Goal: Transaction & Acquisition: Purchase product/service

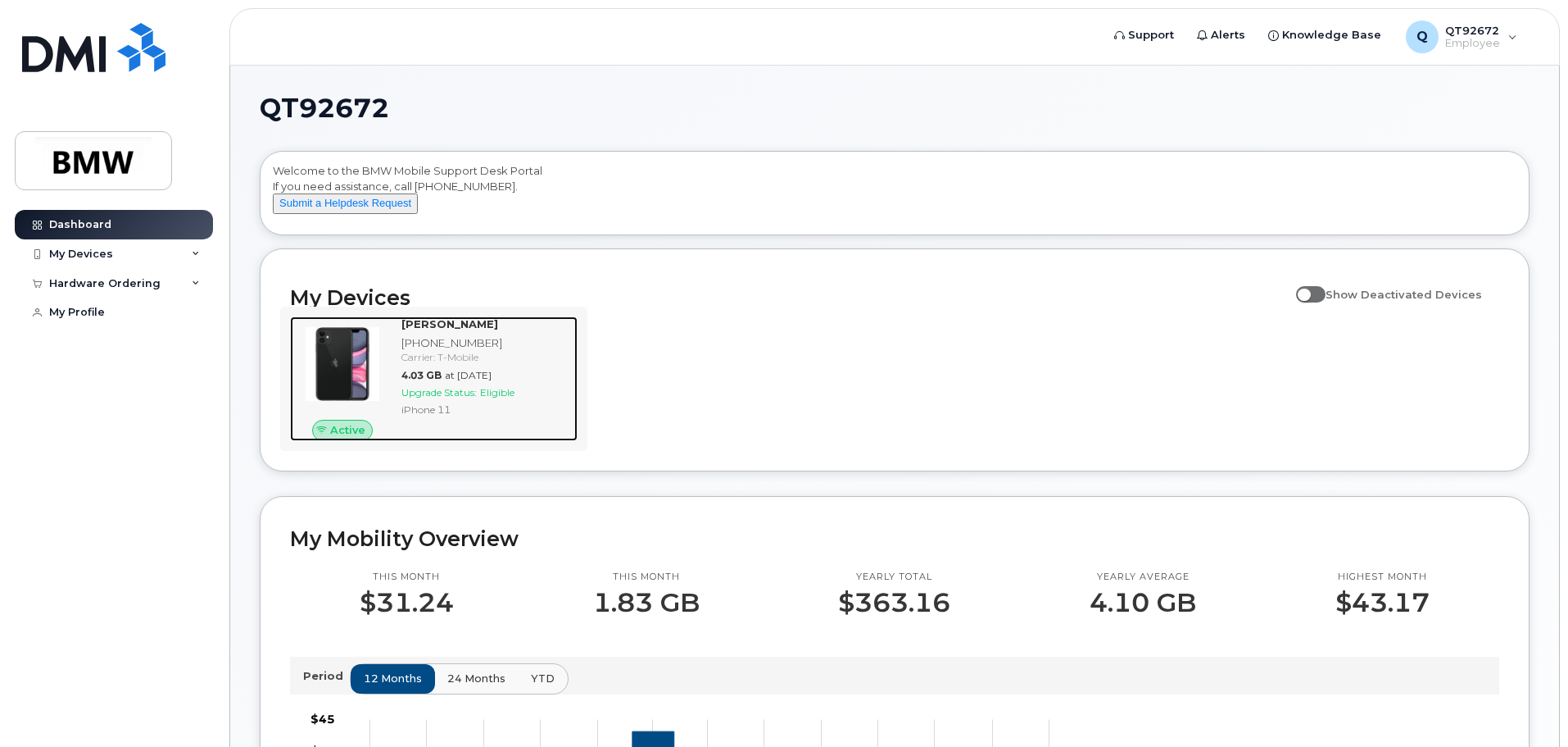
click at [426, 351] on div "[PHONE_NUMBER]" at bounding box center [485, 342] width 170 height 15
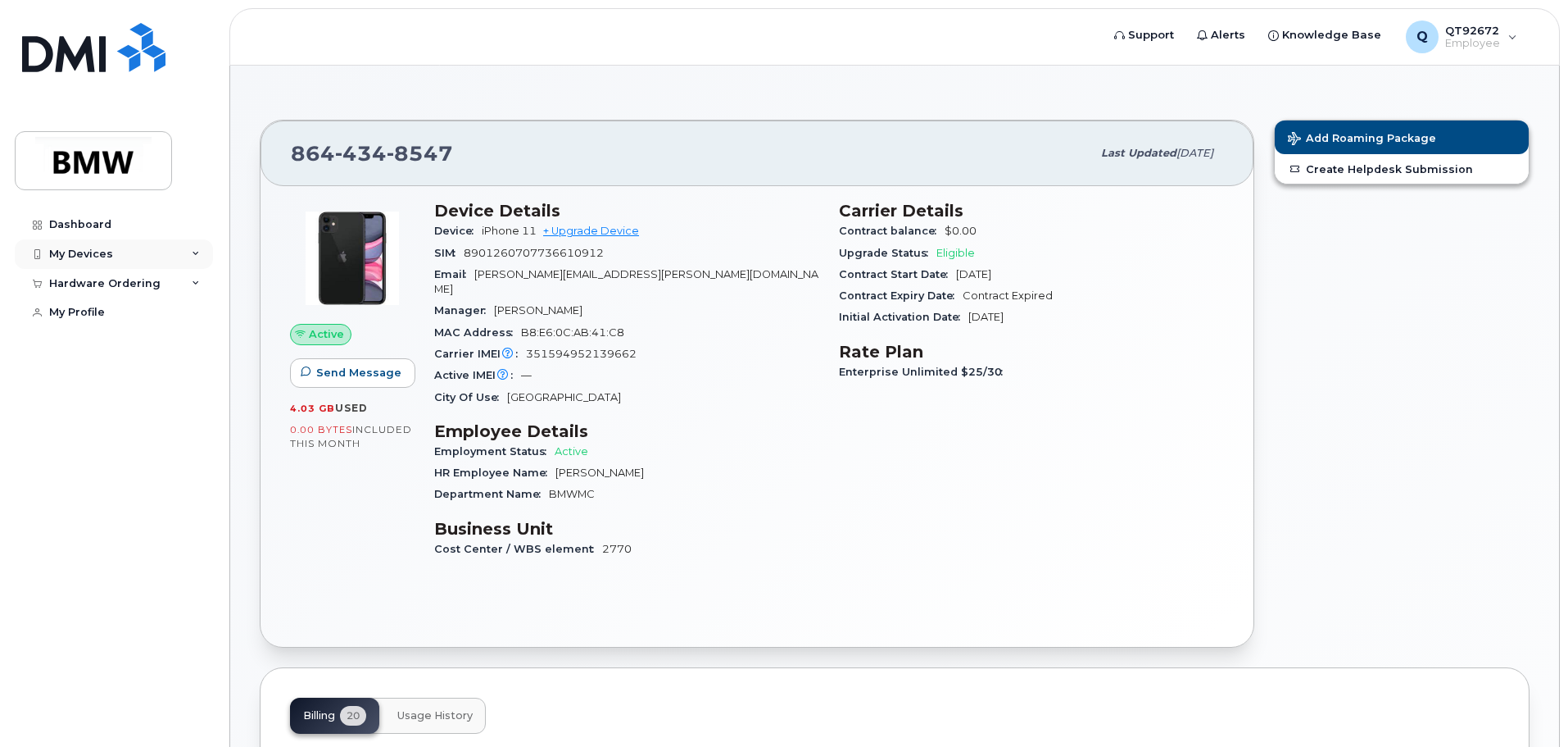
click at [93, 259] on div "My Devices" at bounding box center [81, 254] width 64 height 13
click at [171, 387] on div "Hardware Ordering" at bounding box center [113, 372] width 199 height 30
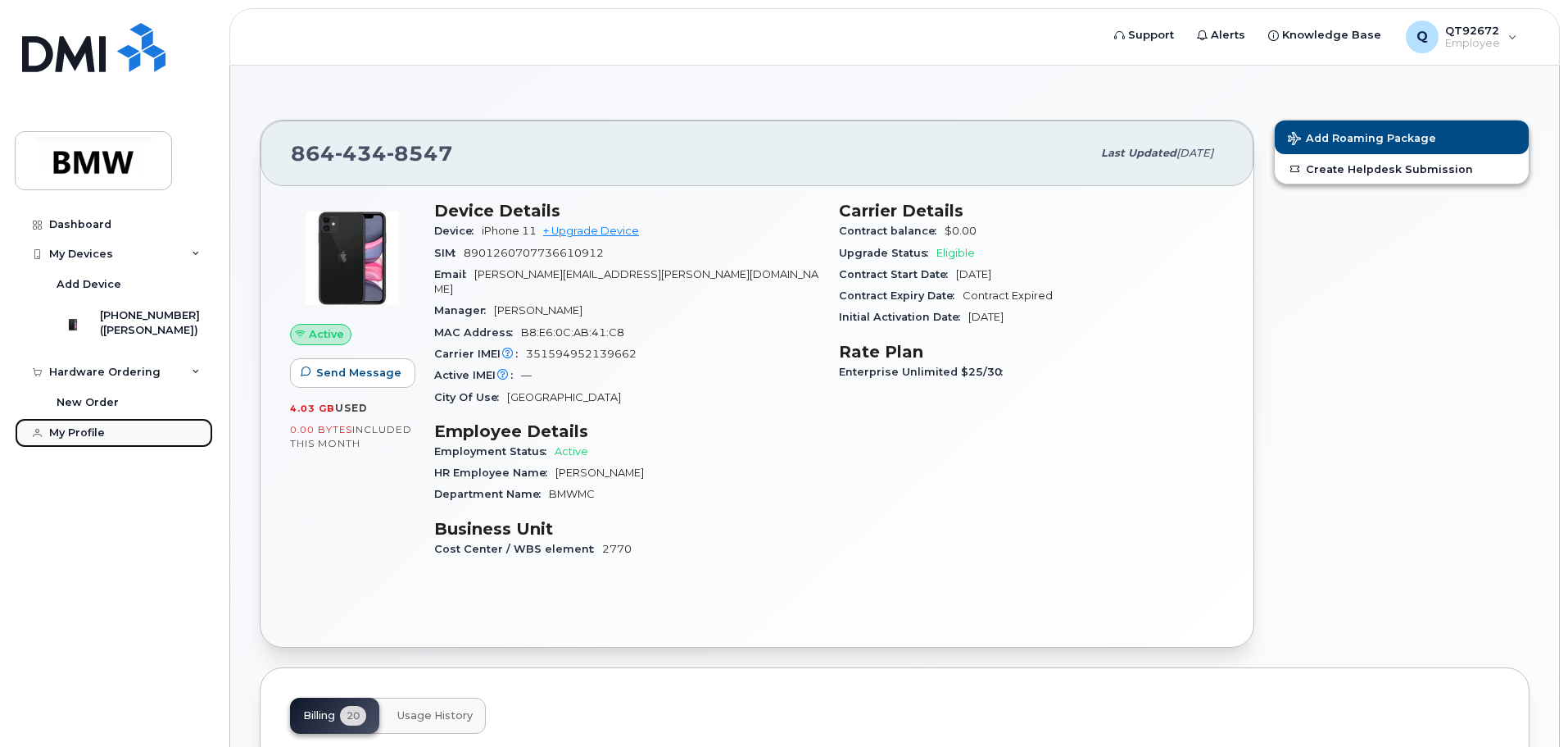
click at [92, 439] on div "My Profile" at bounding box center [76, 433] width 55 height 13
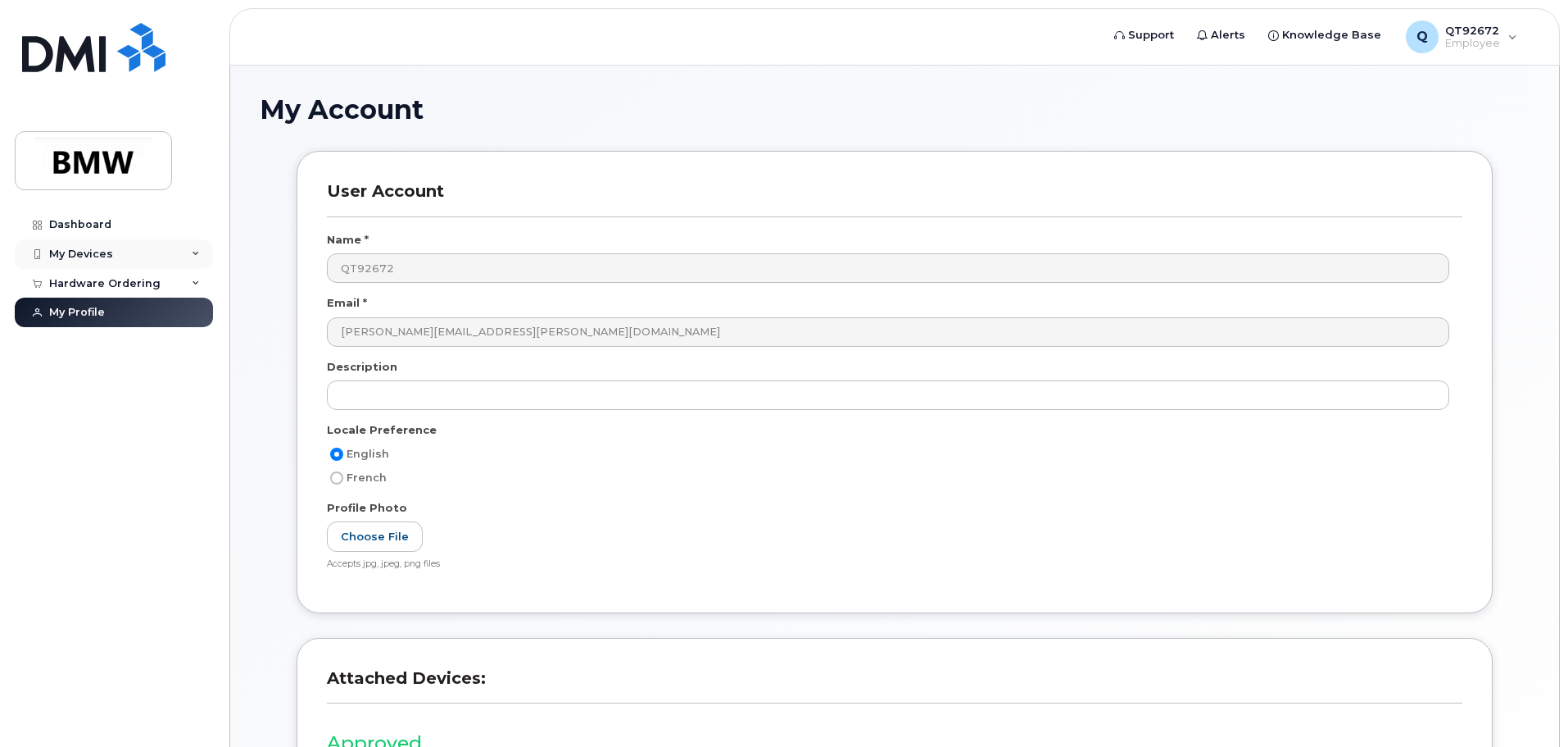
click at [103, 263] on div "My Devices" at bounding box center [113, 254] width 199 height 30
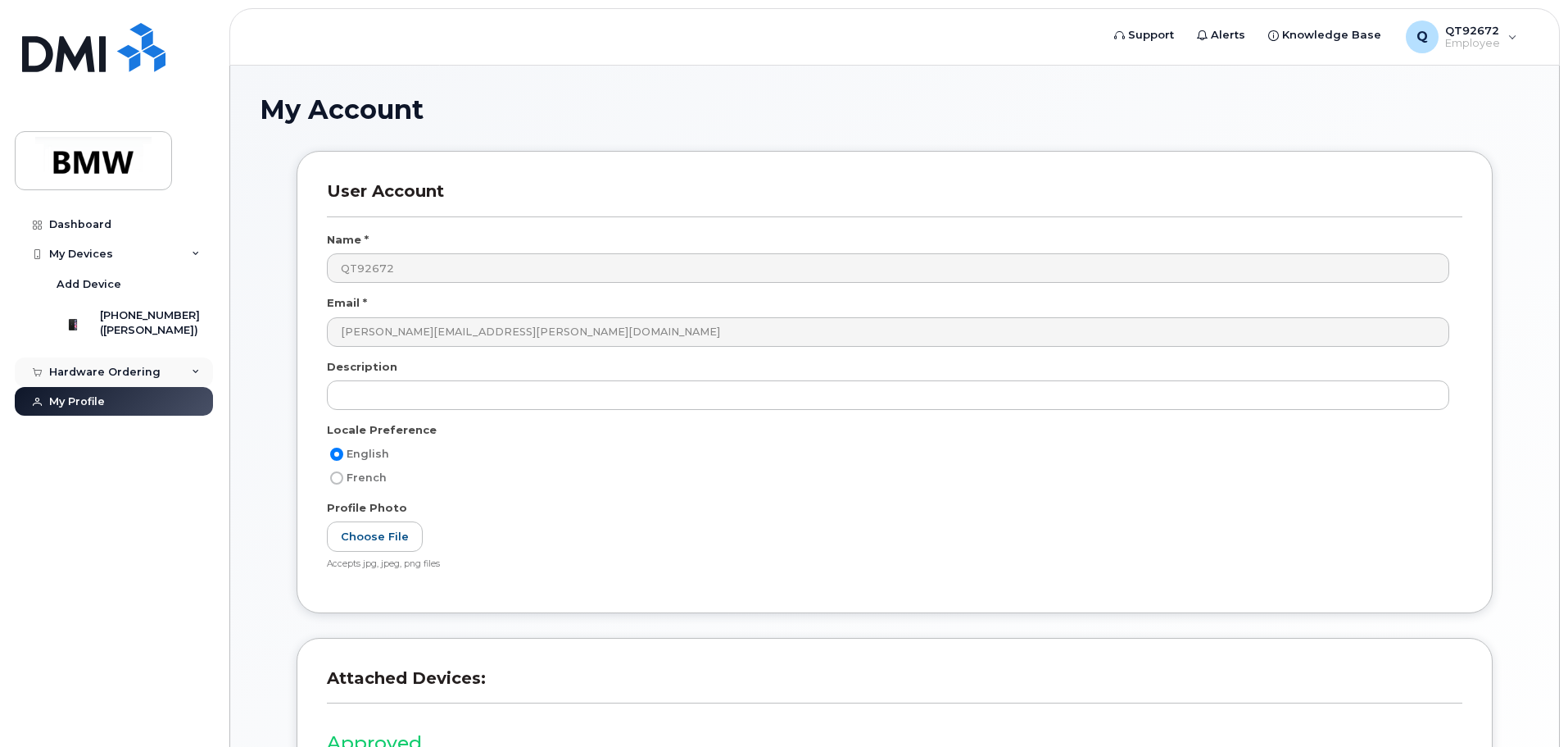
click at [132, 378] on div "Hardware Ordering" at bounding box center [104, 372] width 112 height 13
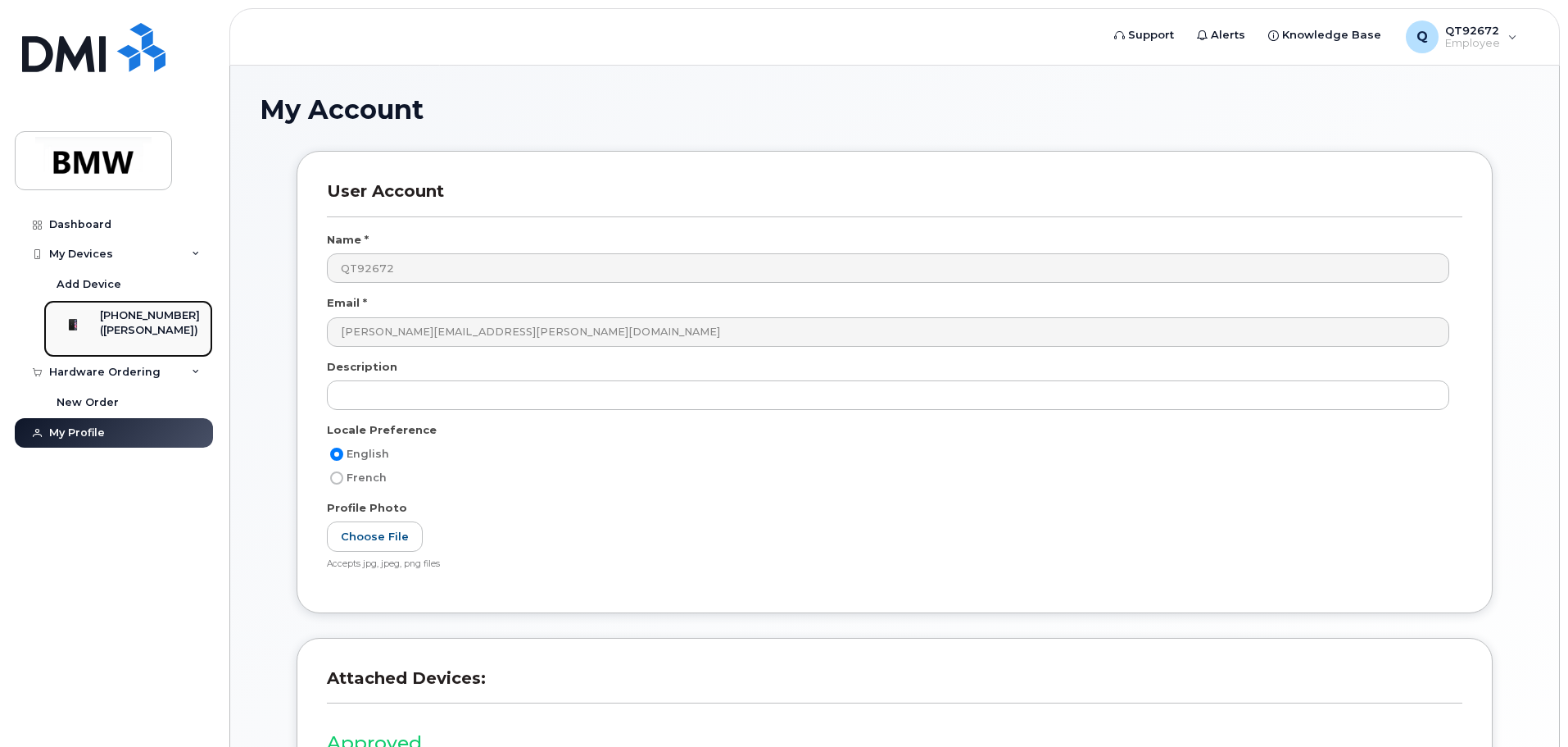
click at [166, 313] on div "[PHONE_NUMBER]" at bounding box center [150, 316] width 100 height 15
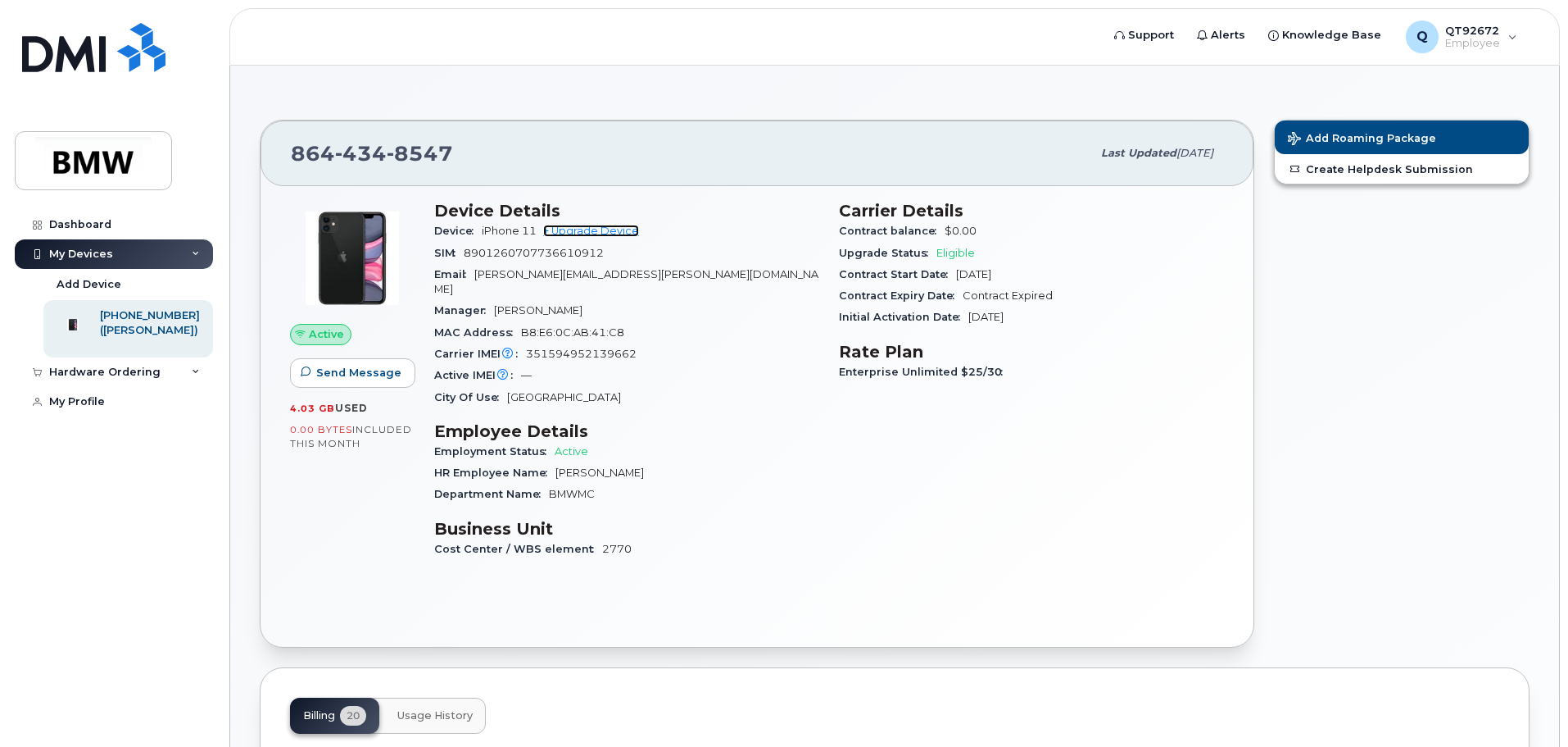
click at [563, 232] on link "+ Upgrade Device" at bounding box center [592, 231] width 96 height 13
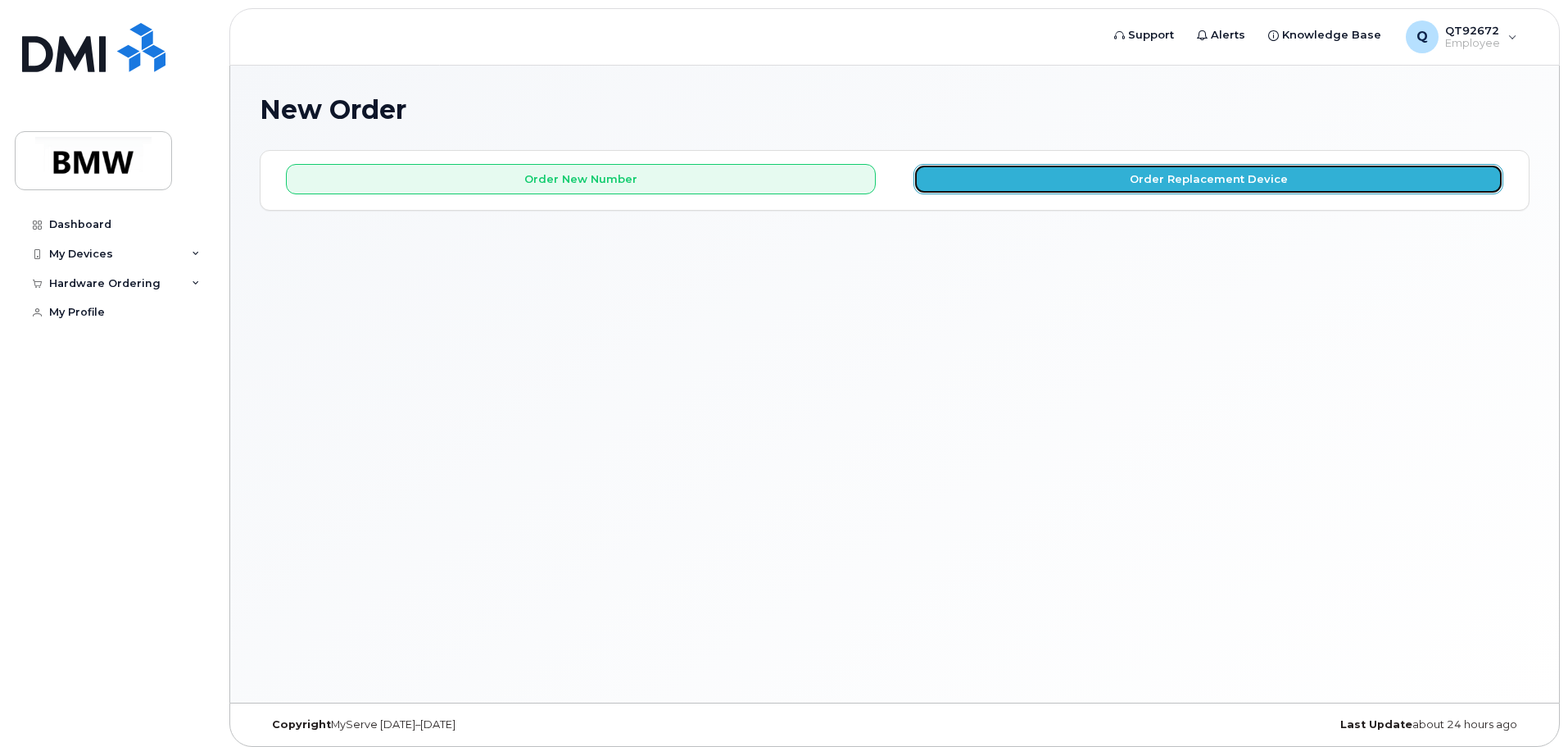
click at [1122, 185] on button "Order Replacement Device" at bounding box center [1209, 179] width 590 height 30
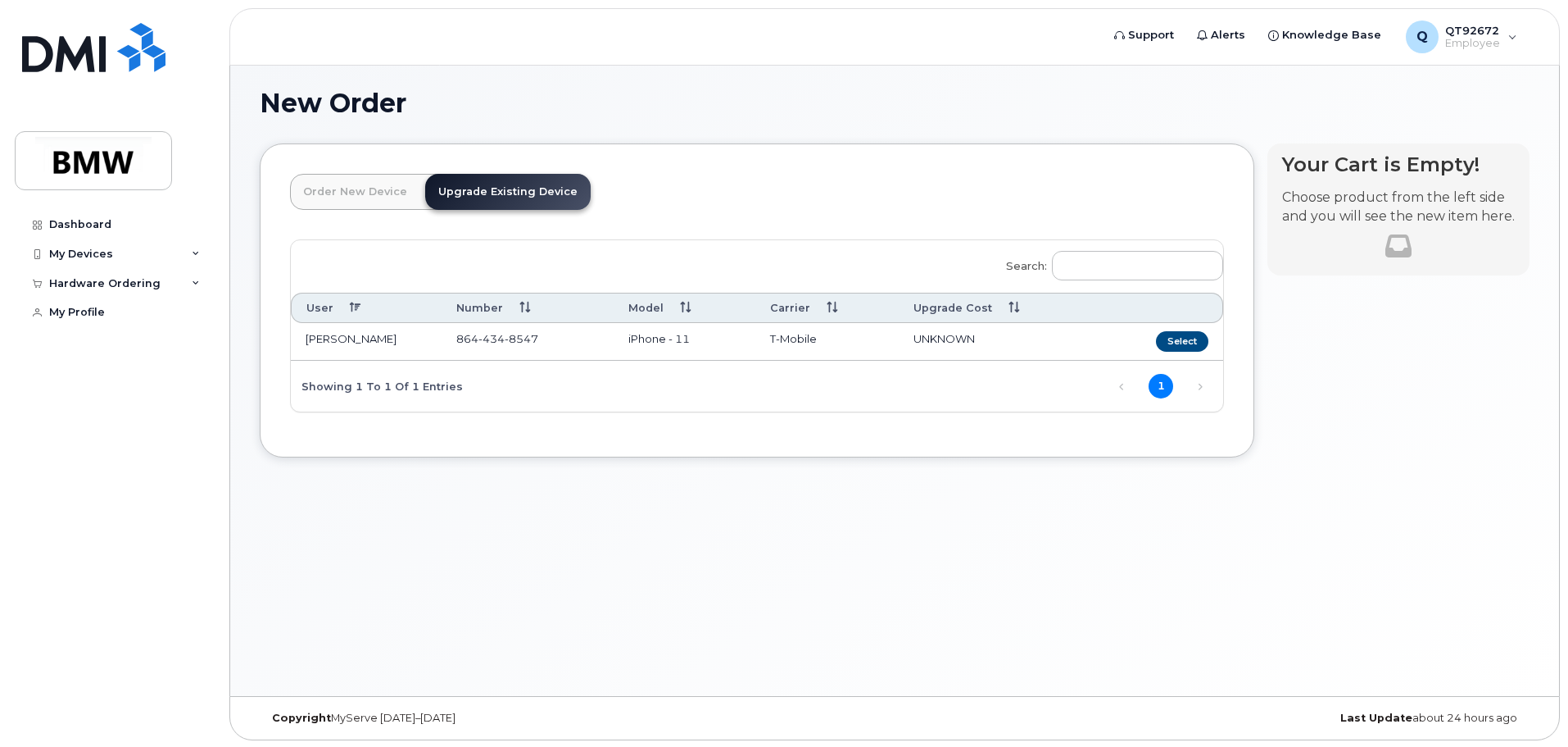
scroll to position [8, 0]
click at [1165, 345] on button "Select" at bounding box center [1182, 339] width 53 height 21
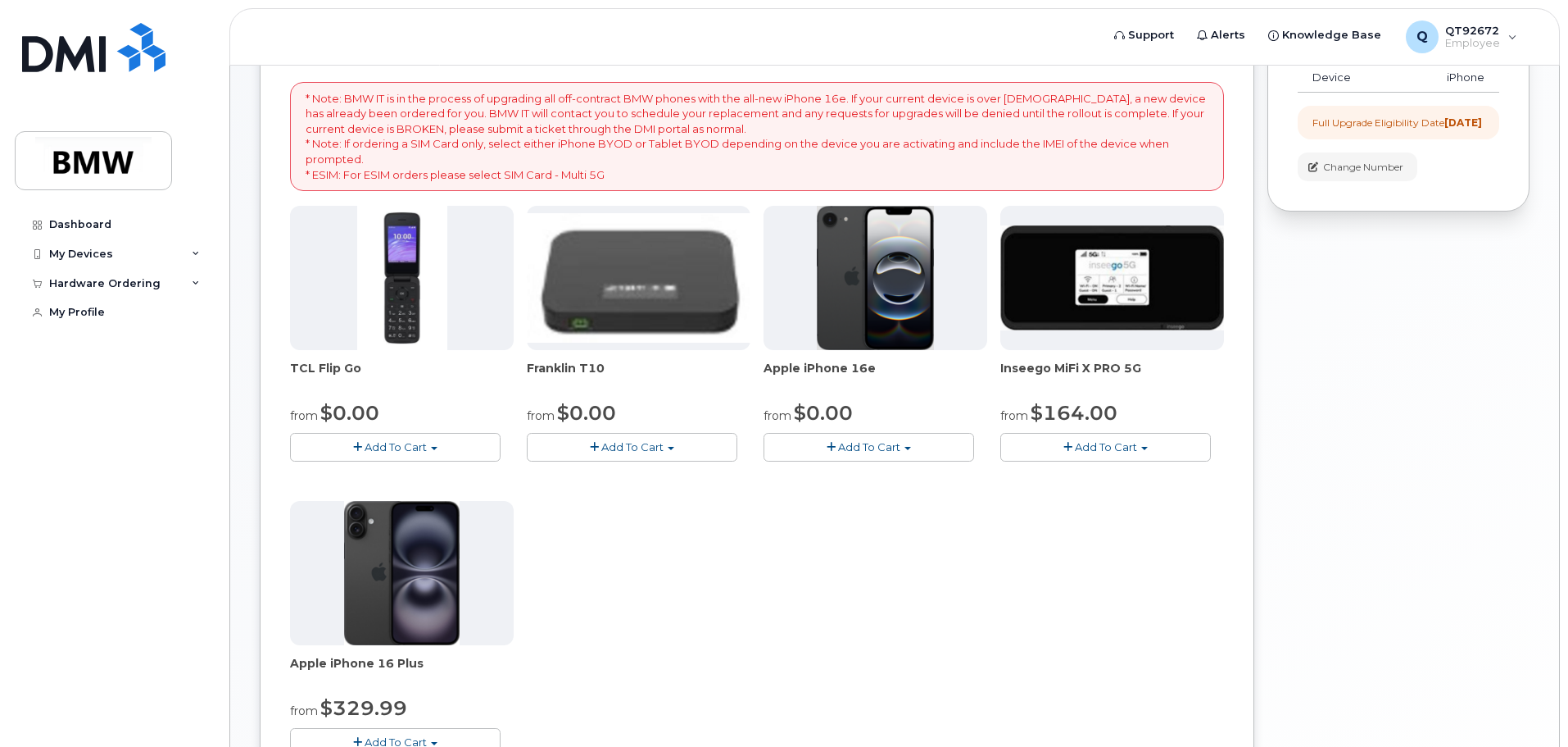
scroll to position [300, 0]
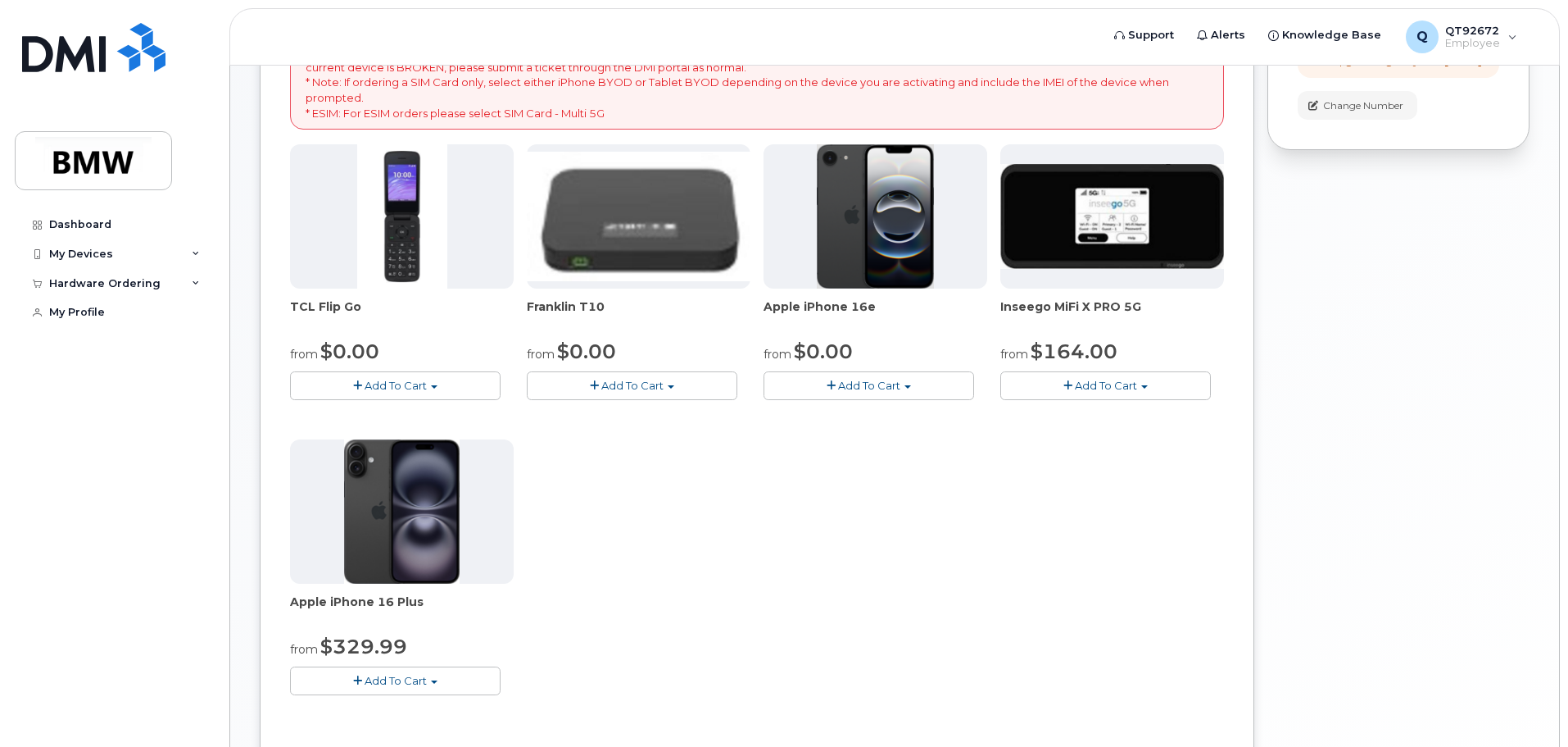
click at [390, 525] on img at bounding box center [401, 511] width 115 height 144
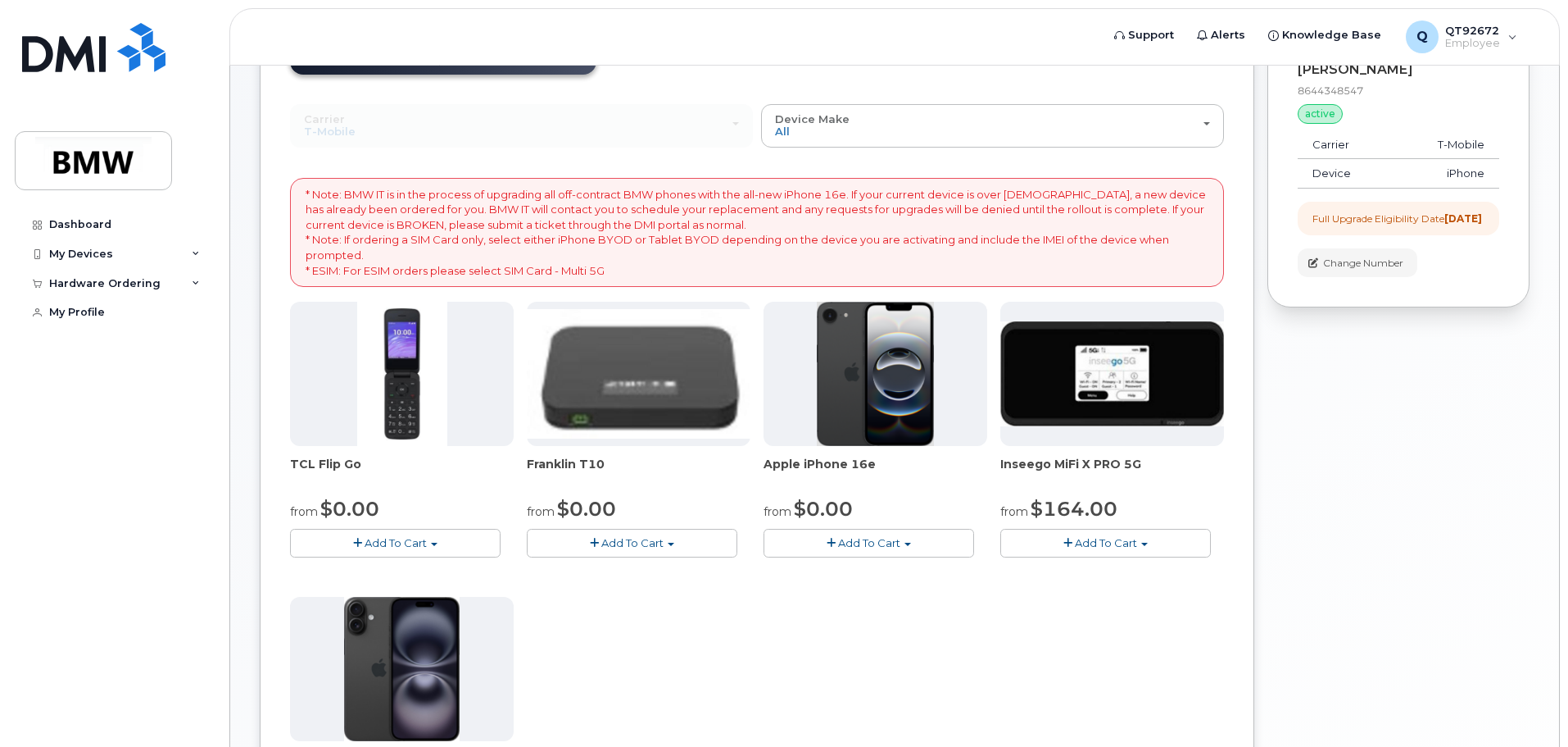
scroll to position [135, 0]
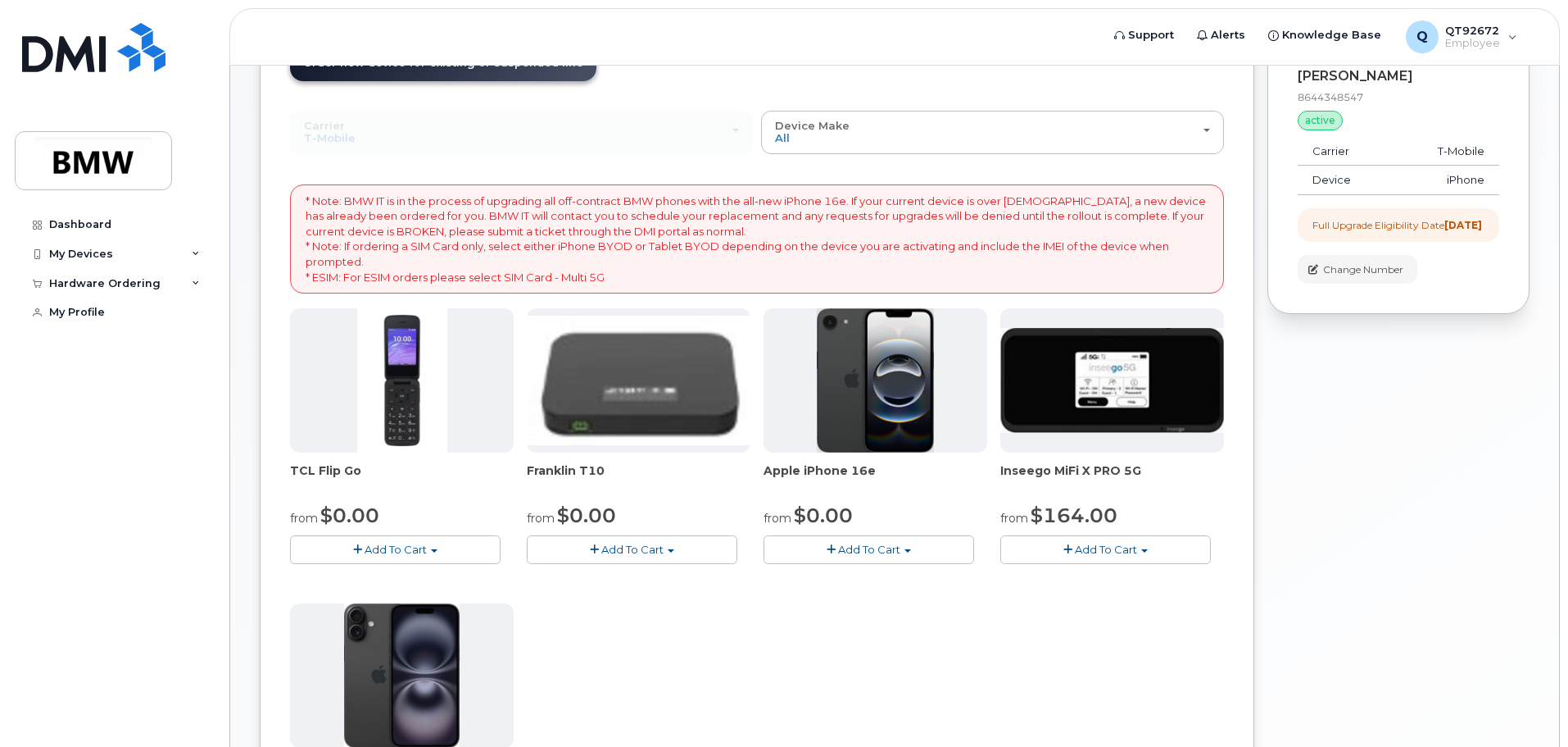
click at [879, 413] on img at bounding box center [876, 380] width 118 height 144
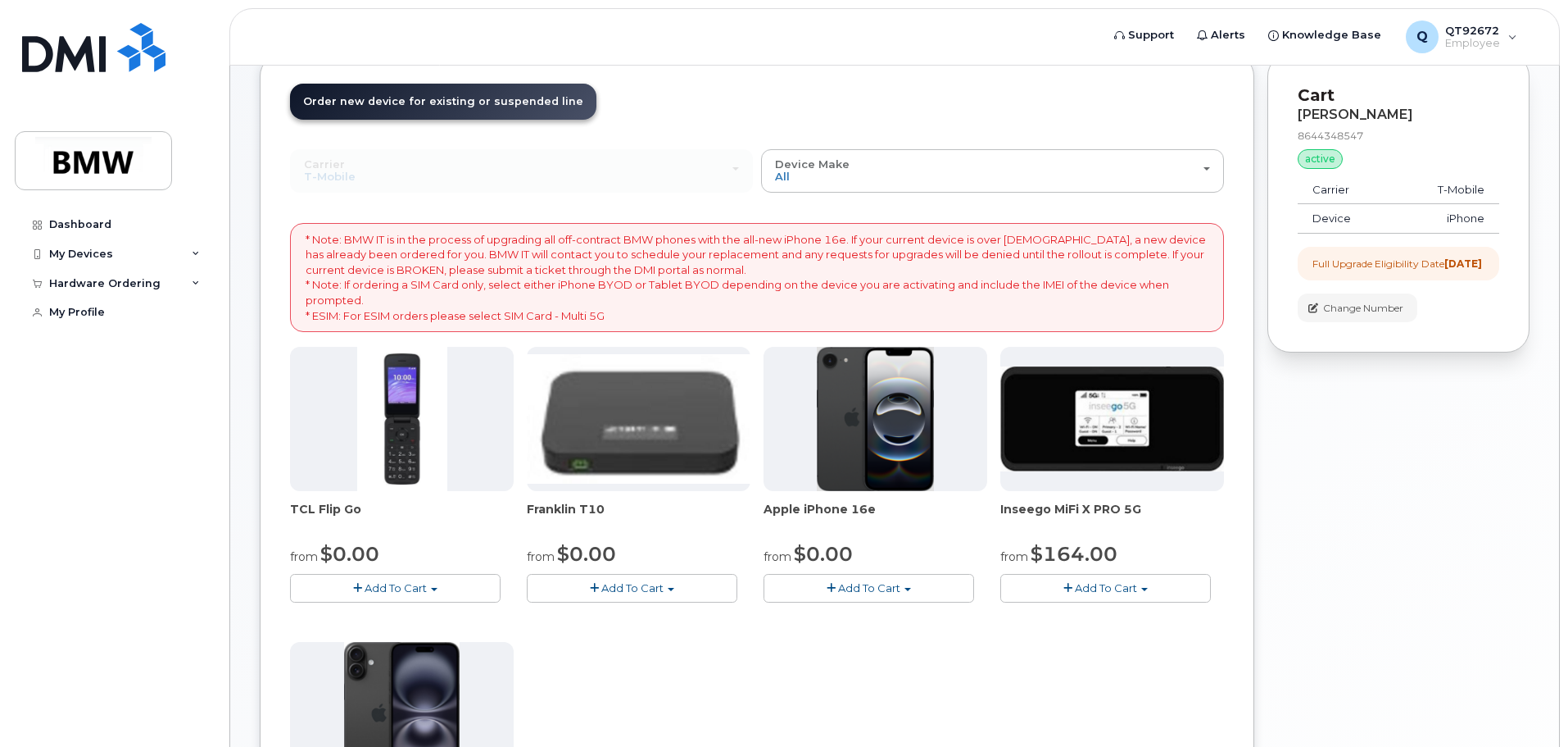
scroll to position [54, 0]
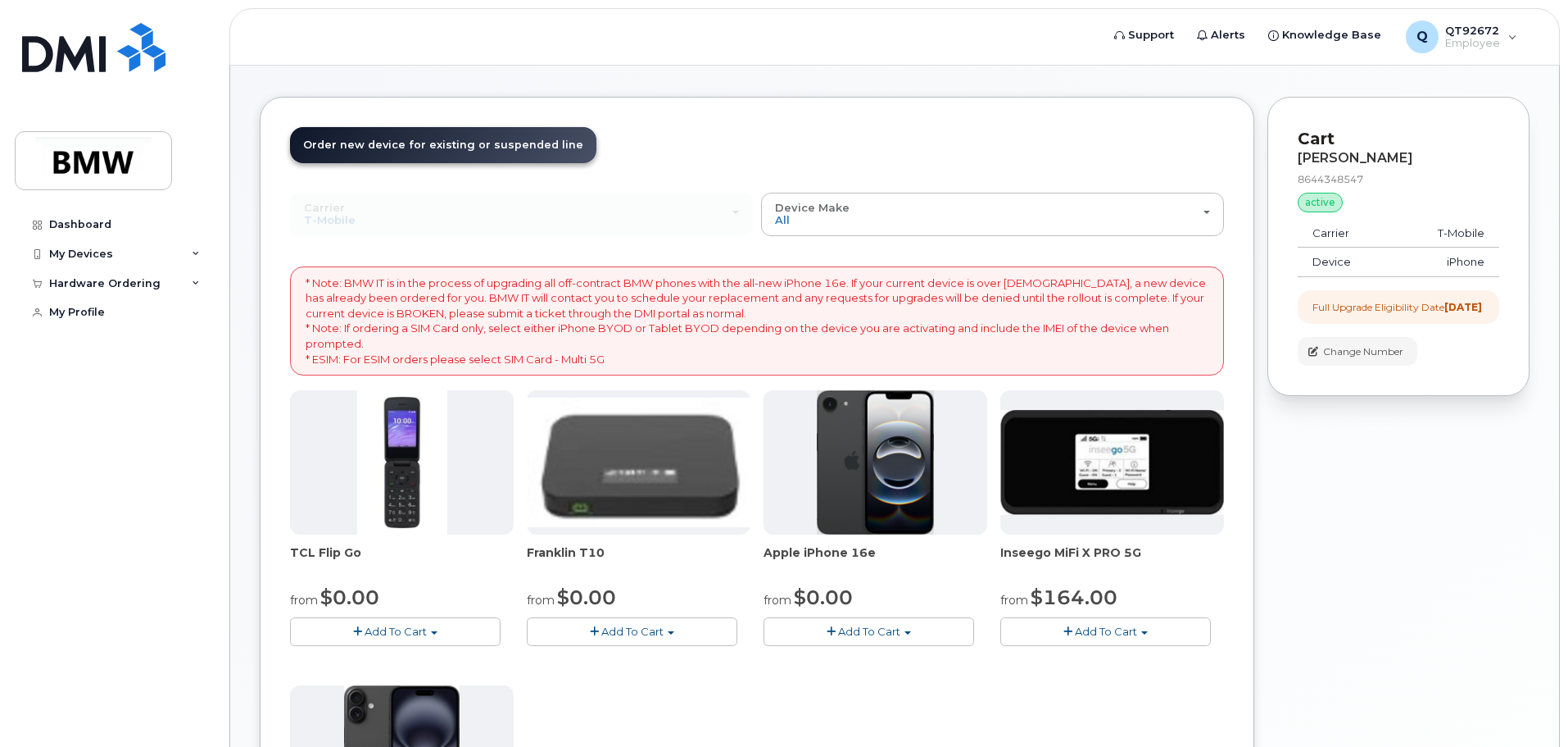
drag, startPoint x: 1568, startPoint y: 291, endPoint x: 675, endPoint y: 690, distance: 978.1
click at [675, 690] on div "TCL Flip Go from $0.00 Add To Cart $0.00 - 30 month Upgrade $96.00 - Full Price…" at bounding box center [757, 679] width 934 height 577
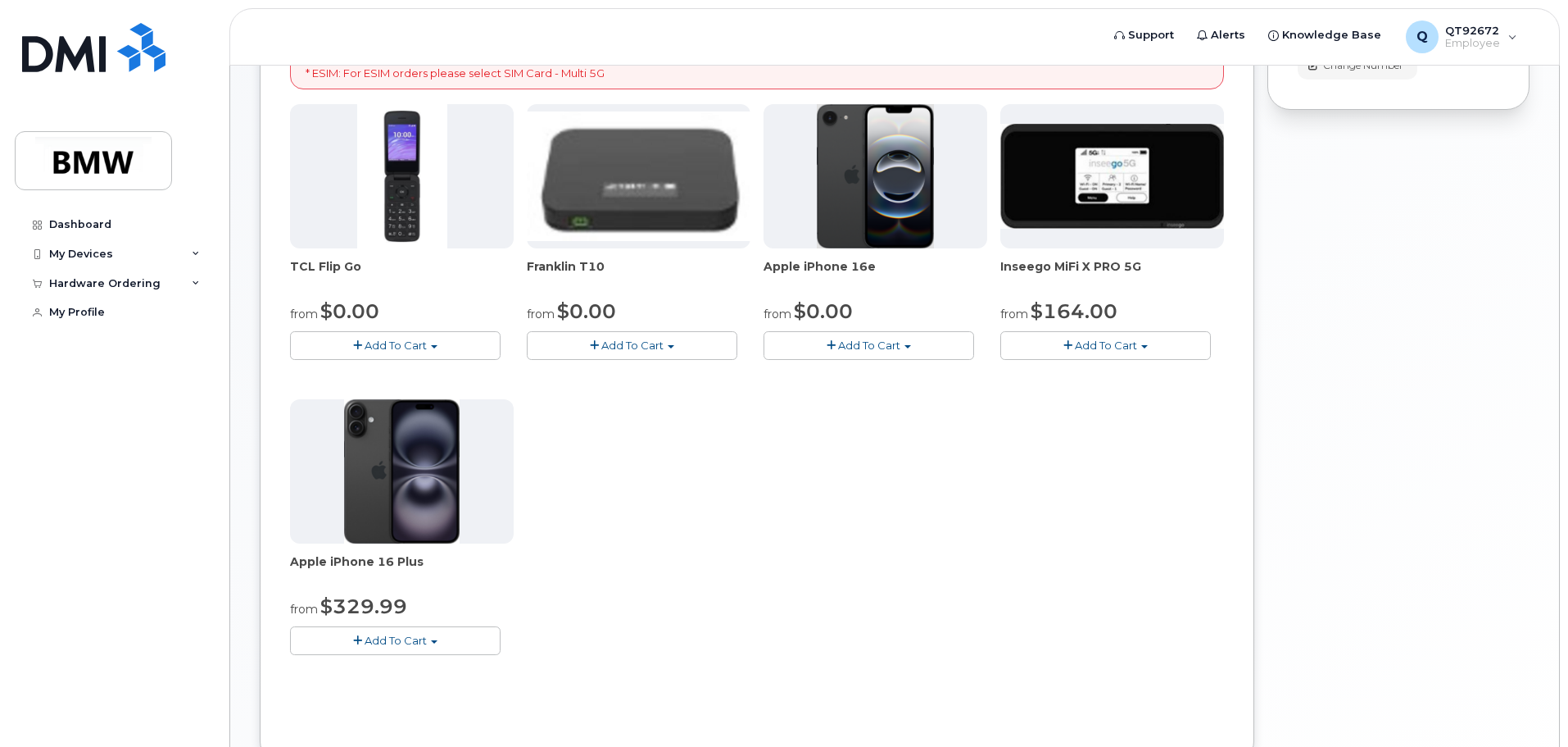
scroll to position [300, 0]
